Goal: Task Accomplishment & Management: Use online tool/utility

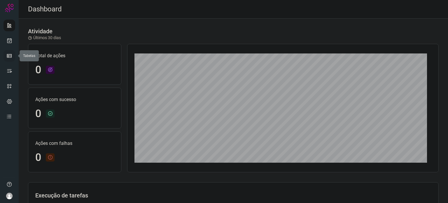
click at [10, 55] on icon at bounding box center [9, 56] width 6 height 6
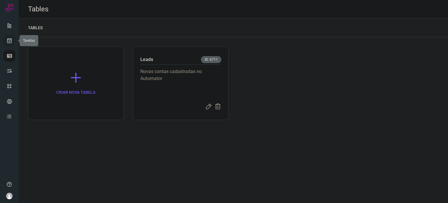
click at [7, 40] on icon at bounding box center [9, 41] width 6 height 6
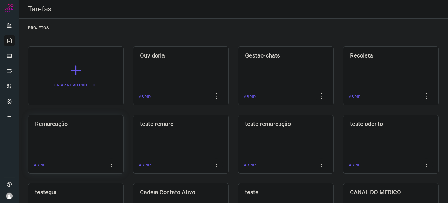
click at [133, 132] on div "Remarcação ABRIR" at bounding box center [181, 144] width 96 height 59
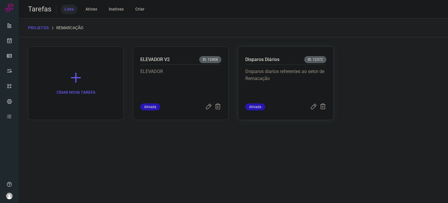
click at [240, 88] on div "Disparos Diários ID: 12372 Disparos diarios referentes ao setor de Remacação At…" at bounding box center [286, 83] width 96 height 74
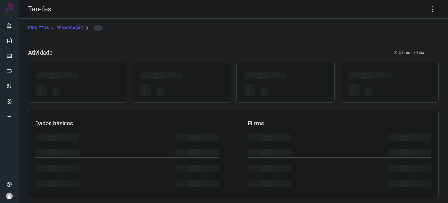
click at [244, 84] on div at bounding box center [250, 90] width 12 height 12
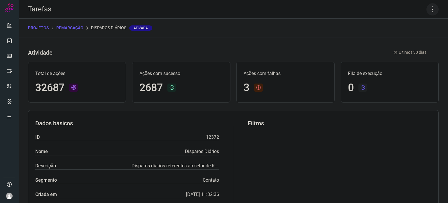
click at [428, 13] on icon at bounding box center [433, 9] width 12 height 12
click at [401, 40] on li "Executar" at bounding box center [407, 38] width 53 height 9
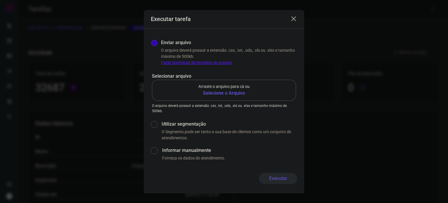
click at [413, 36] on div "Executar tarefa Enviar arquivo O arquivo deverá possuir a extensão .csv, .txt, …" at bounding box center [224, 101] width 448 height 203
click at [226, 91] on b "Selecione o Arquivo" at bounding box center [223, 93] width 51 height 7
click at [0, 0] on input "Arraste o arquivo para cá ou Selecione o Arquivo" at bounding box center [0, 0] width 0 height 0
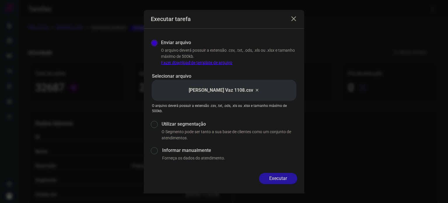
click at [288, 177] on button "Executar" at bounding box center [278, 178] width 38 height 11
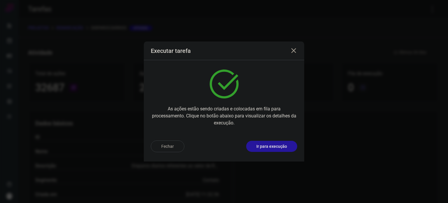
click at [275, 151] on button "Ir para execução" at bounding box center [271, 146] width 51 height 11
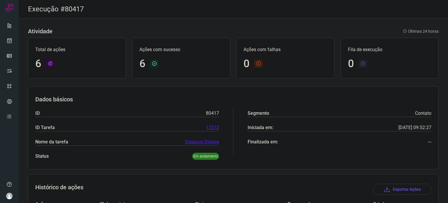
scroll to position [123, 0]
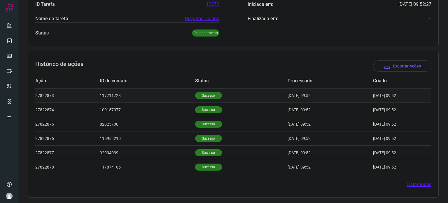
click at [211, 92] on p "Sucesso" at bounding box center [208, 95] width 27 height 7
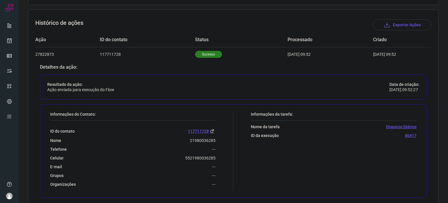
scroll to position [211, 0]
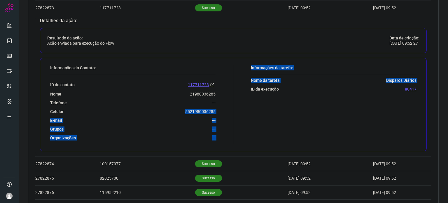
drag, startPoint x: 180, startPoint y: 111, endPoint x: 234, endPoint y: 113, distance: 54.3
click at [236, 114] on div "Informações do Contato: ID do contato 117711728 Nome 21980036285 Telefone --- C…" at bounding box center [233, 104] width 387 height 93
click at [182, 109] on div "Celular [PHONE_NUMBER]" at bounding box center [132, 111] width 165 height 5
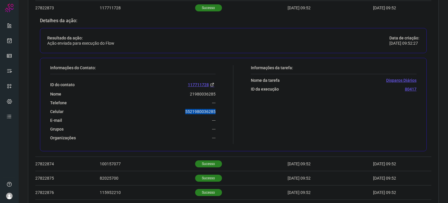
drag, startPoint x: 183, startPoint y: 109, endPoint x: 222, endPoint y: 108, distance: 38.5
click at [222, 108] on div "Informações do Contato: ID do contato 117711728 Nome 21980036285 Telefone --- C…" at bounding box center [140, 104] width 186 height 79
click at [12, 37] on link at bounding box center [10, 41] width 12 height 12
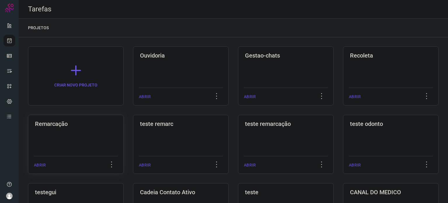
click at [133, 128] on div "Remarcação ABRIR" at bounding box center [181, 144] width 96 height 59
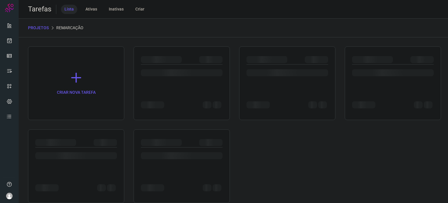
click at [101, 128] on div "CRIAR NOVA TAREFA" at bounding box center [233, 124] width 411 height 156
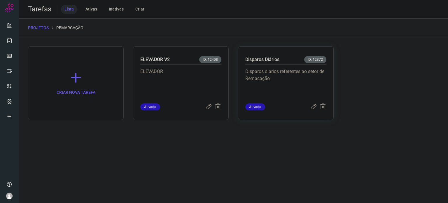
click at [273, 72] on p "Disparos diarios referentes ao setor de Remacação" at bounding box center [285, 82] width 81 height 29
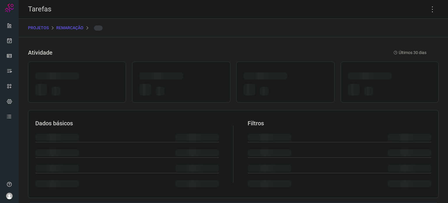
click at [273, 72] on div at bounding box center [266, 75] width 44 height 7
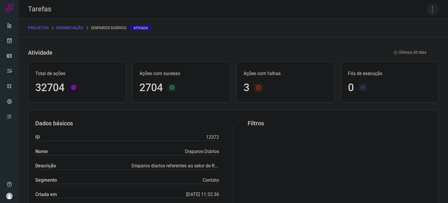
click at [432, 9] on icon at bounding box center [433, 9] width 12 height 12
click at [425, 39] on li "Executar" at bounding box center [407, 38] width 53 height 9
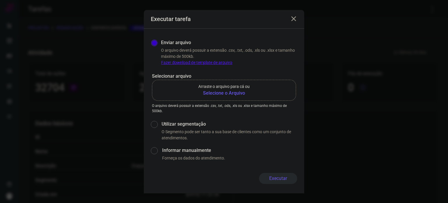
click at [241, 87] on p "Arraste o arquivo para cá ou" at bounding box center [223, 86] width 51 height 6
click at [0, 0] on input "Arraste o arquivo para cá ou Selecione o Arquivo" at bounding box center [0, 0] width 0 height 0
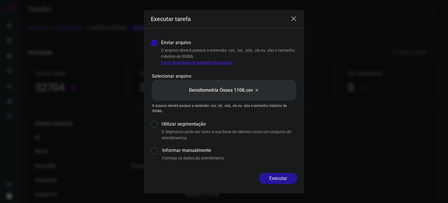
click at [268, 176] on button "Executar" at bounding box center [278, 178] width 38 height 11
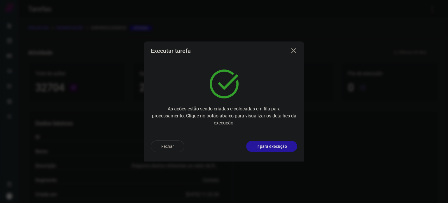
click at [281, 147] on p "Ir para execução" at bounding box center [271, 146] width 31 height 6
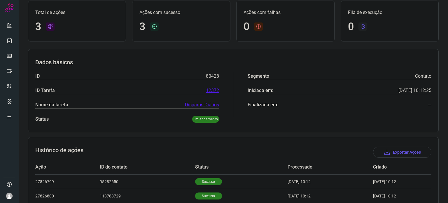
scroll to position [80, 0]
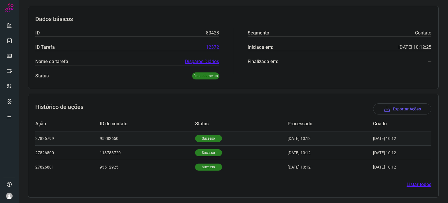
click at [207, 137] on p "Sucesso" at bounding box center [208, 138] width 27 height 7
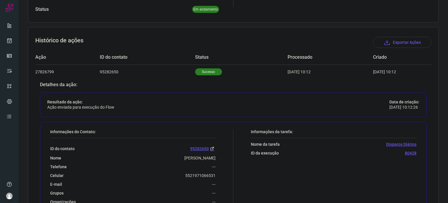
scroll to position [197, 0]
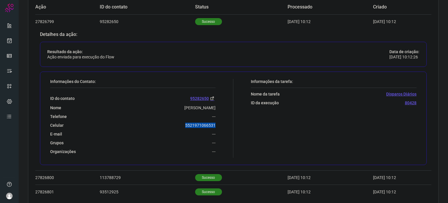
drag, startPoint x: 182, startPoint y: 127, endPoint x: 227, endPoint y: 124, distance: 45.0
click at [227, 124] on div "Informações do Contato: ID do contato 95282650 Nome [PERSON_NAME] Guimarães Tel…" at bounding box center [140, 118] width 186 height 79
copy p "5521971066531"
click at [8, 41] on icon at bounding box center [9, 41] width 6 height 6
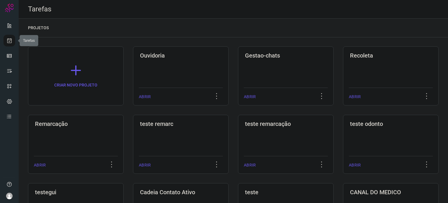
click at [8, 41] on icon at bounding box center [9, 41] width 6 height 6
click at [133, 140] on div "Remarcação ABRIR" at bounding box center [181, 144] width 96 height 59
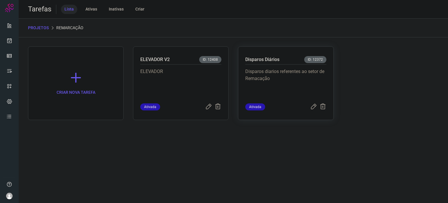
click at [275, 78] on p "Disparos diarios referentes ao setor de Remacação" at bounding box center [285, 82] width 81 height 29
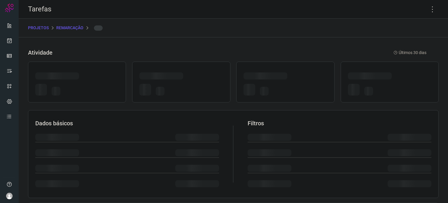
click at [275, 78] on div at bounding box center [266, 75] width 44 height 7
click at [430, 11] on icon at bounding box center [433, 9] width 12 height 12
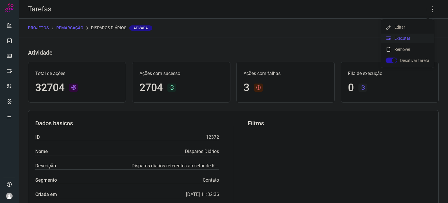
click at [412, 38] on li "Executar" at bounding box center [407, 38] width 53 height 9
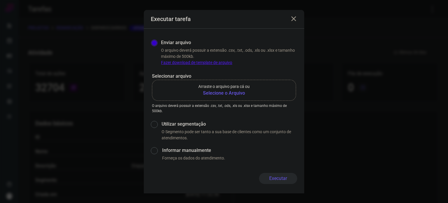
click at [244, 92] on b "Selecione o Arquivo" at bounding box center [223, 93] width 51 height 7
click at [0, 0] on input "Arraste o arquivo para cá ou Selecione o Arquivo" at bounding box center [0, 0] width 0 height 0
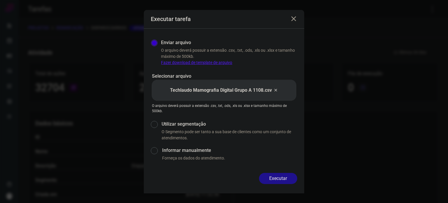
click at [275, 175] on button "Executar" at bounding box center [278, 178] width 38 height 11
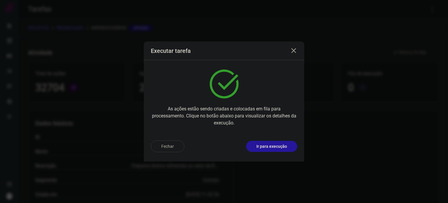
click at [267, 145] on p "Ir para execução" at bounding box center [271, 146] width 31 height 6
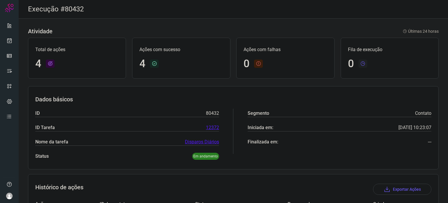
scroll to position [88, 0]
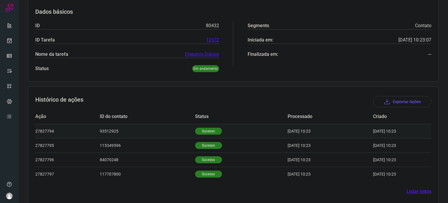
click at [213, 133] on td "Sucesso" at bounding box center [241, 131] width 92 height 14
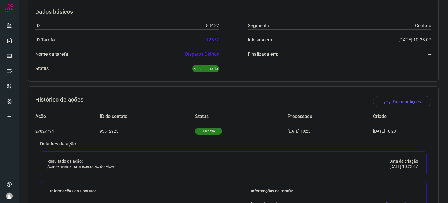
scroll to position [204, 0]
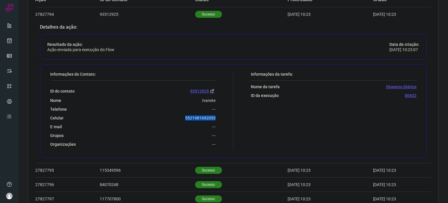
drag, startPoint x: 183, startPoint y: 116, endPoint x: 217, endPoint y: 115, distance: 33.9
click at [217, 115] on div "Informações do Contato: ID do contato [PHONE_NUMBER] Nome Ivanete Telefone --- …" at bounding box center [140, 110] width 186 height 79
copy p "5521981692053"
